Goal: Download file/media

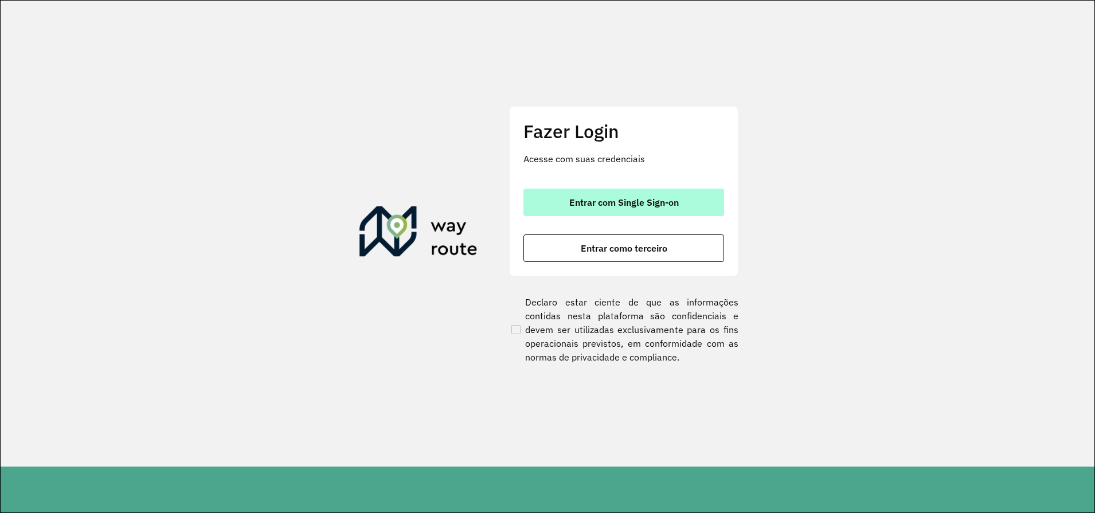
click at [650, 206] on span "Entrar com Single Sign-on" at bounding box center [623, 202] width 109 height 9
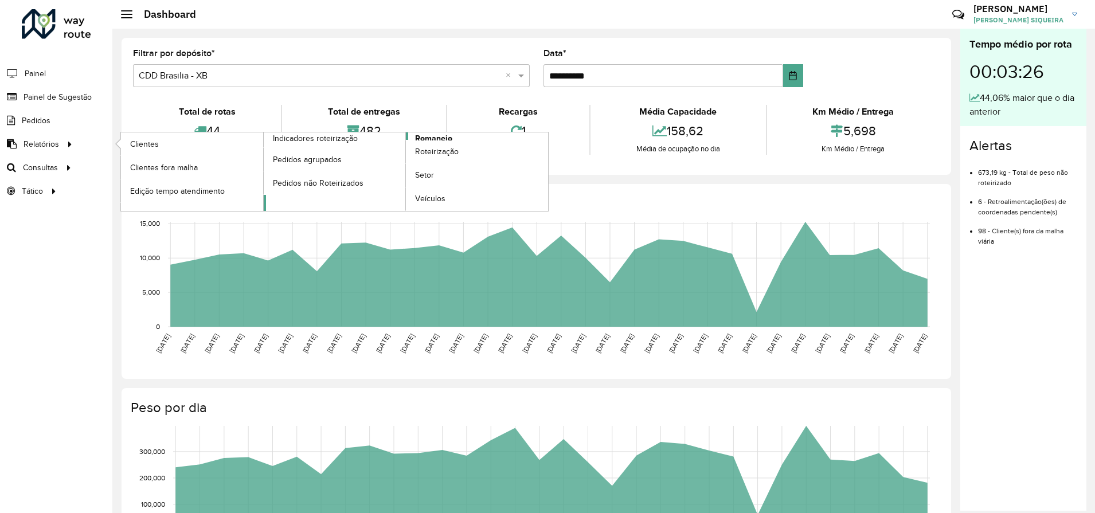
click at [428, 136] on span "Romaneio" at bounding box center [433, 138] width 37 height 12
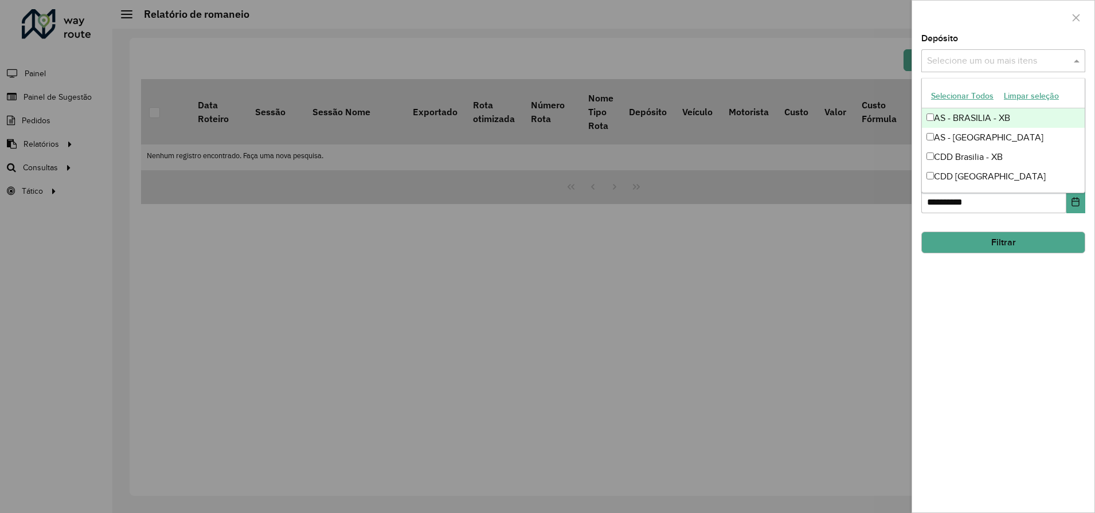
click at [1034, 60] on input "text" at bounding box center [997, 61] width 147 height 14
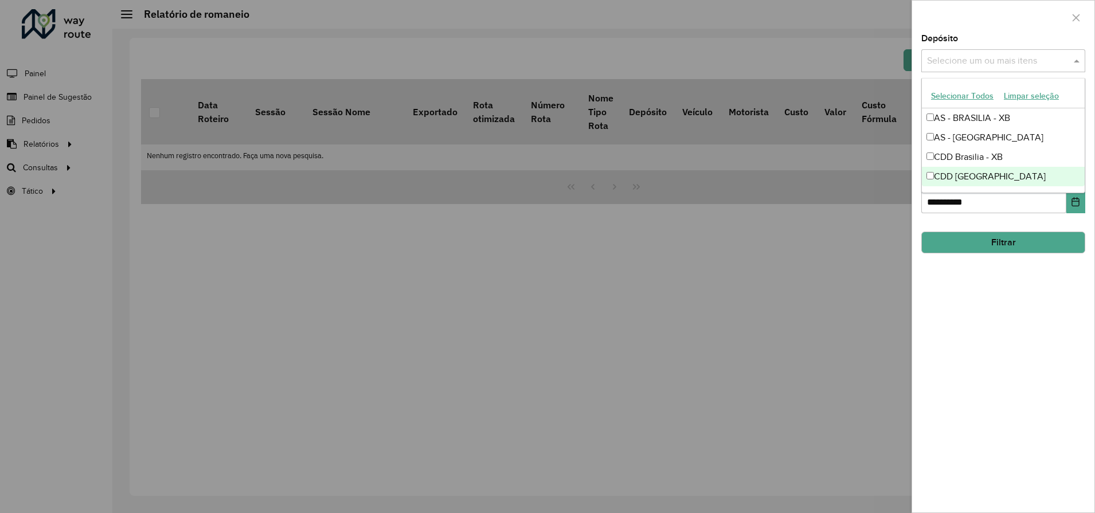
click at [985, 182] on div "CDD Rondonópolis" at bounding box center [1003, 176] width 163 height 19
click at [995, 305] on div "**********" at bounding box center [1003, 273] width 182 height 478
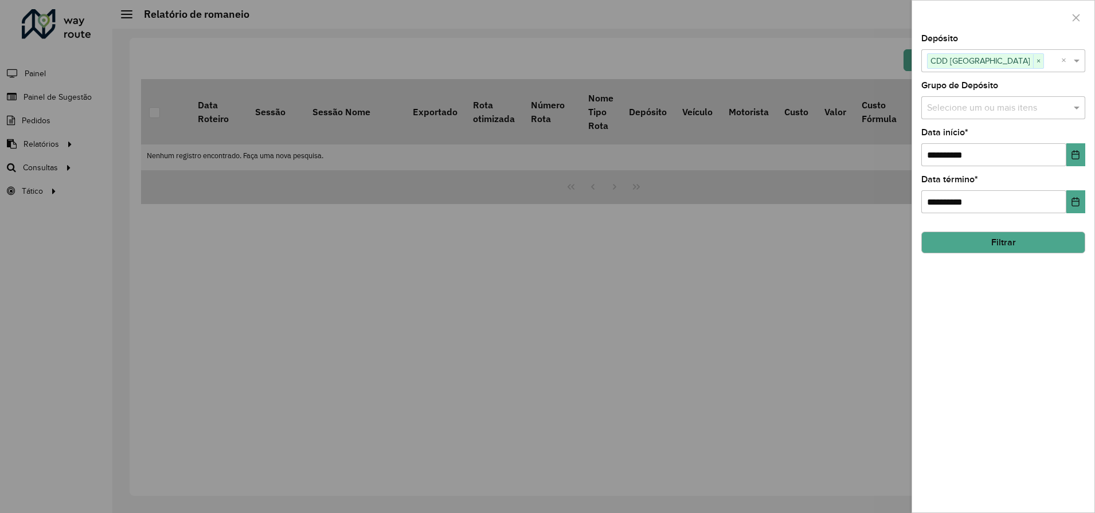
click at [996, 244] on button "Filtrar" at bounding box center [1003, 243] width 164 height 22
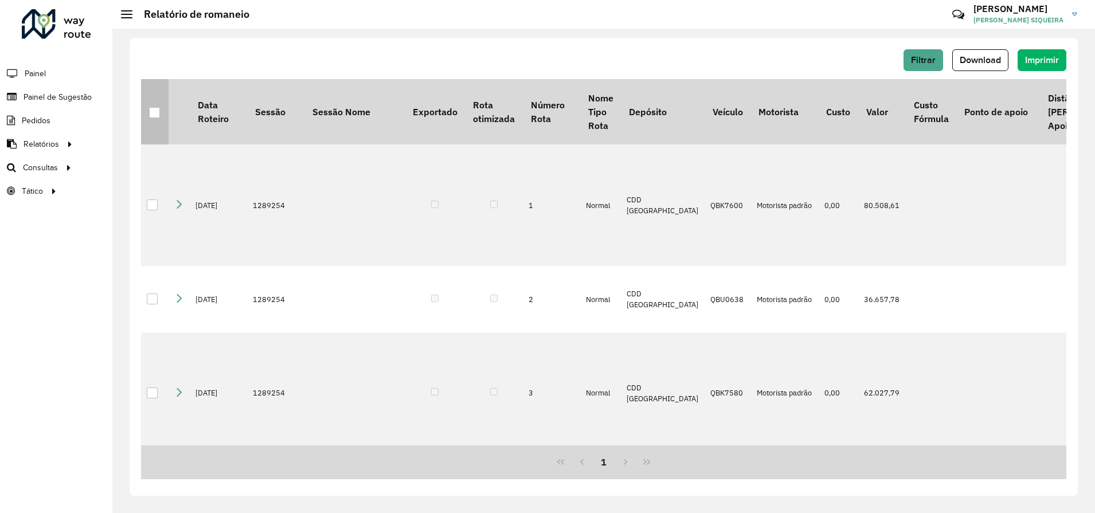
click at [155, 118] on div at bounding box center [154, 112] width 11 height 11
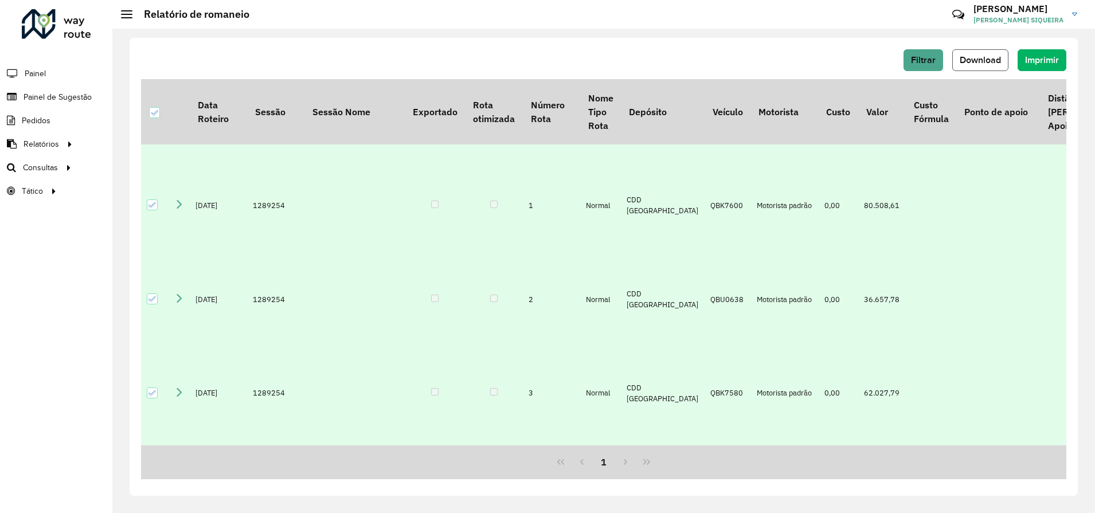
click at [989, 61] on span "Download" at bounding box center [980, 60] width 41 height 10
